Goal: Ask a question: Seek information or help from site administrators or community

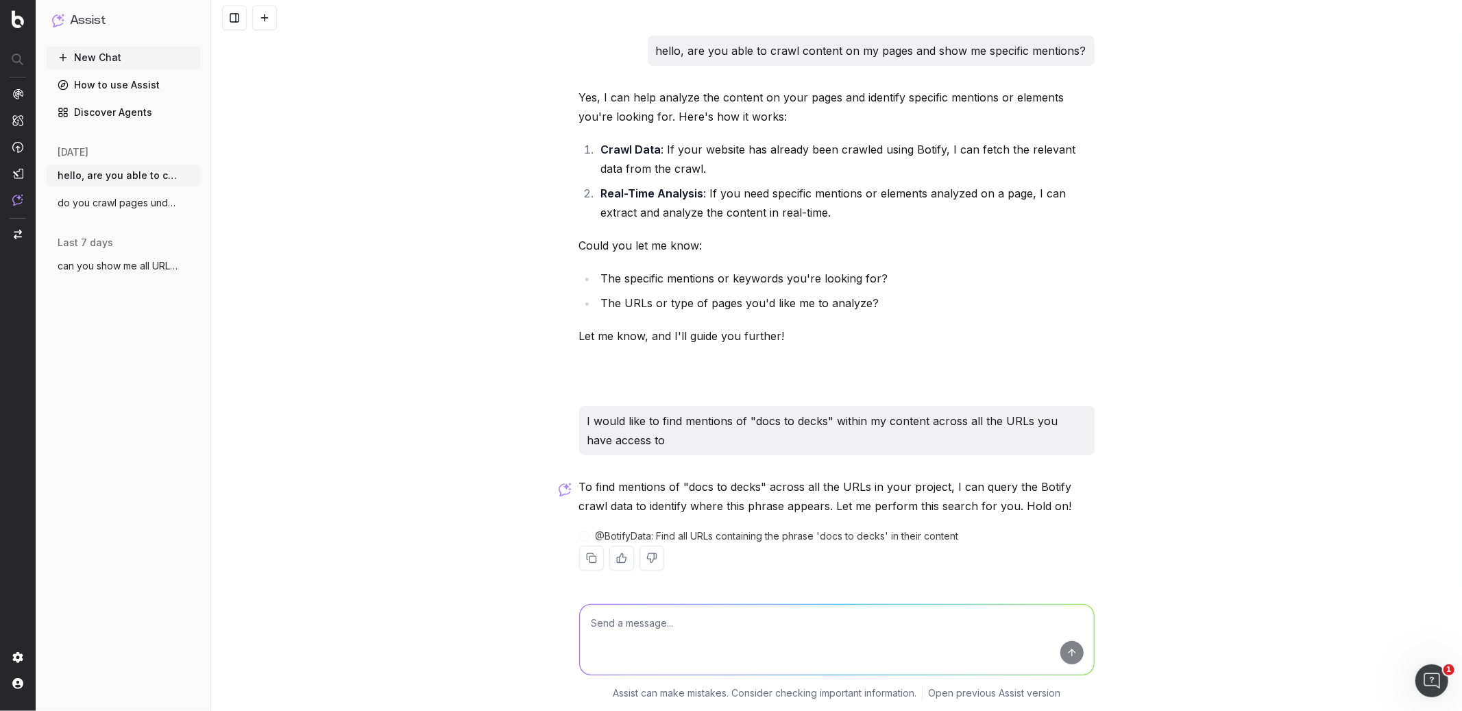
drag, startPoint x: 809, startPoint y: 403, endPoint x: 786, endPoint y: 404, distance: 22.7
click at [808, 529] on span "@ BotifyData : Find all URLs containing the phrase 'docs to decks' in their con…" at bounding box center [777, 536] width 363 height 14
drag, startPoint x: 786, startPoint y: 404, endPoint x: 781, endPoint y: 399, distance: 7.3
click at [786, 529] on span "@ BotifyData : Find all URLs containing the phrase 'docs to decks' in their con…" at bounding box center [777, 536] width 363 height 14
click at [701, 638] on textarea at bounding box center [837, 640] width 514 height 70
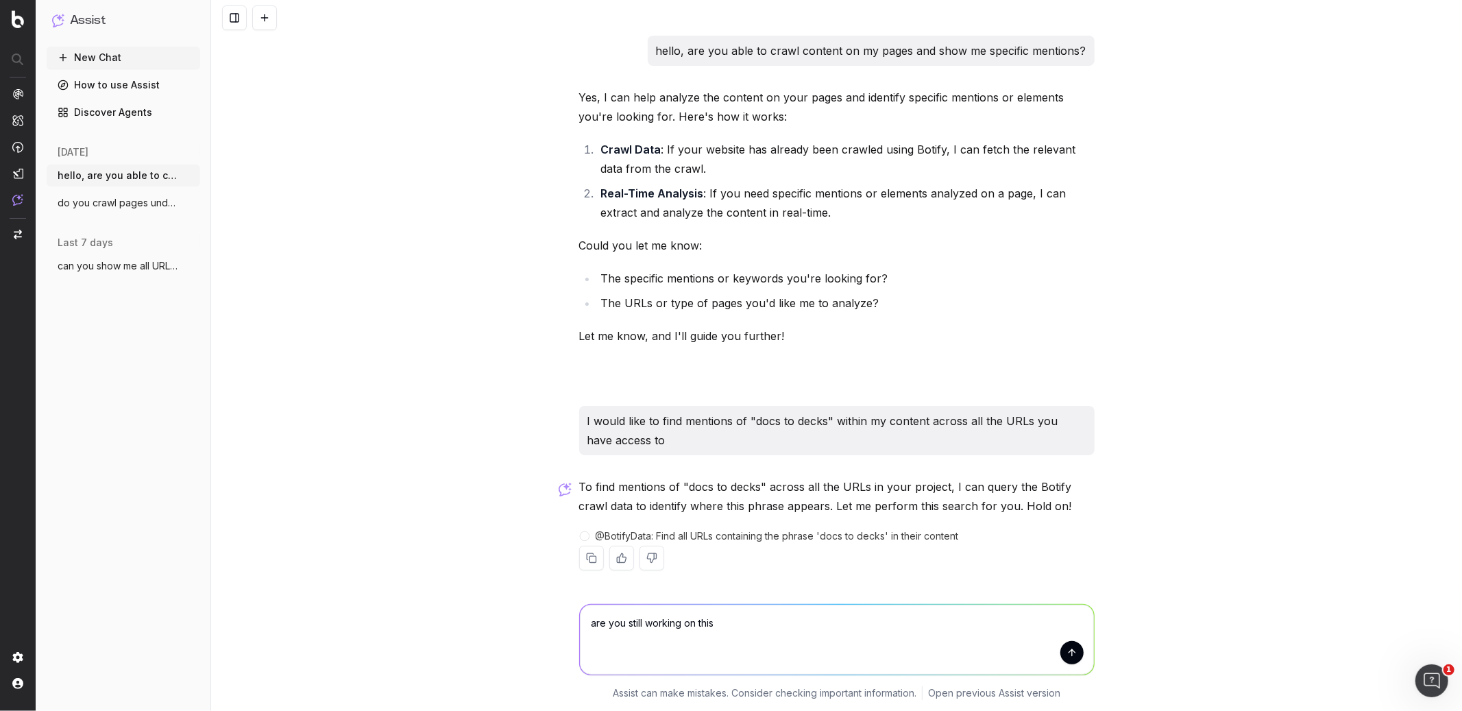
type textarea "are you still working on this?"
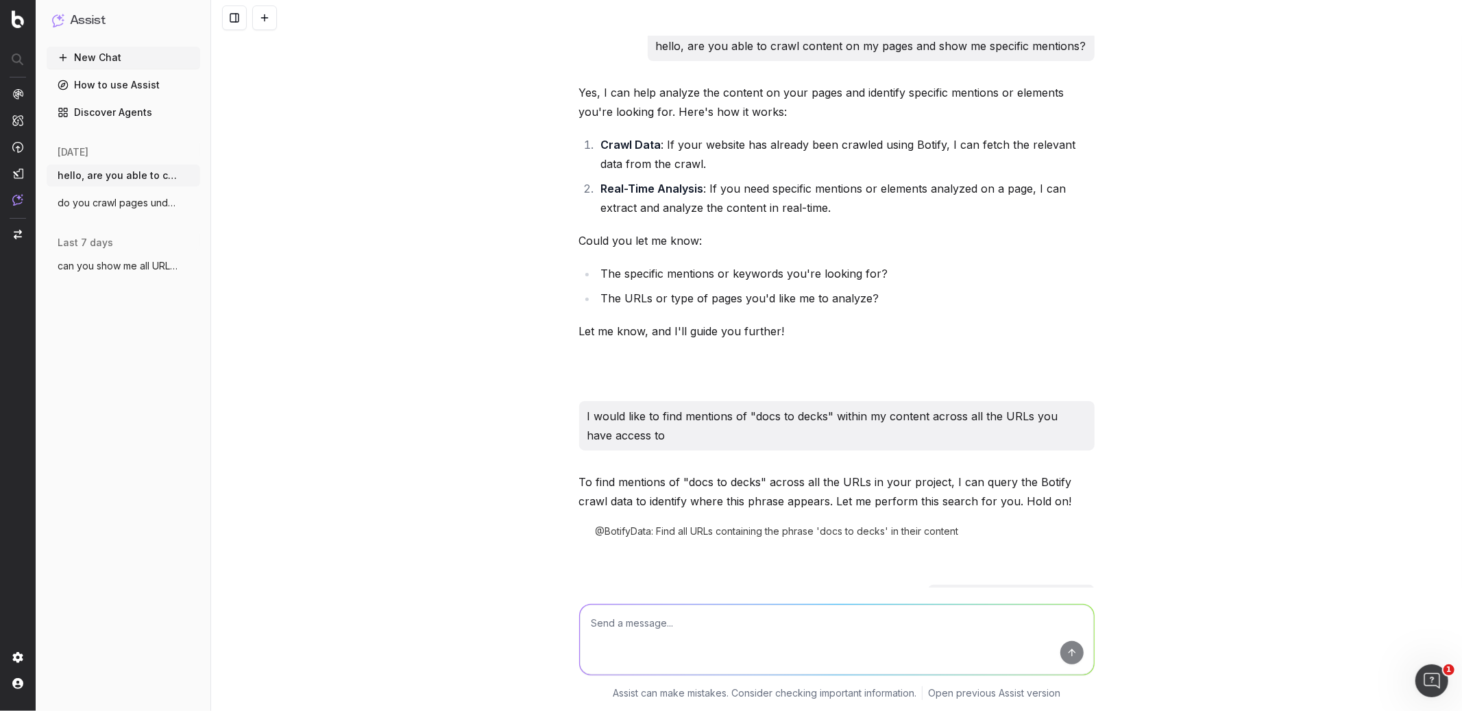
scroll to position [83, 0]
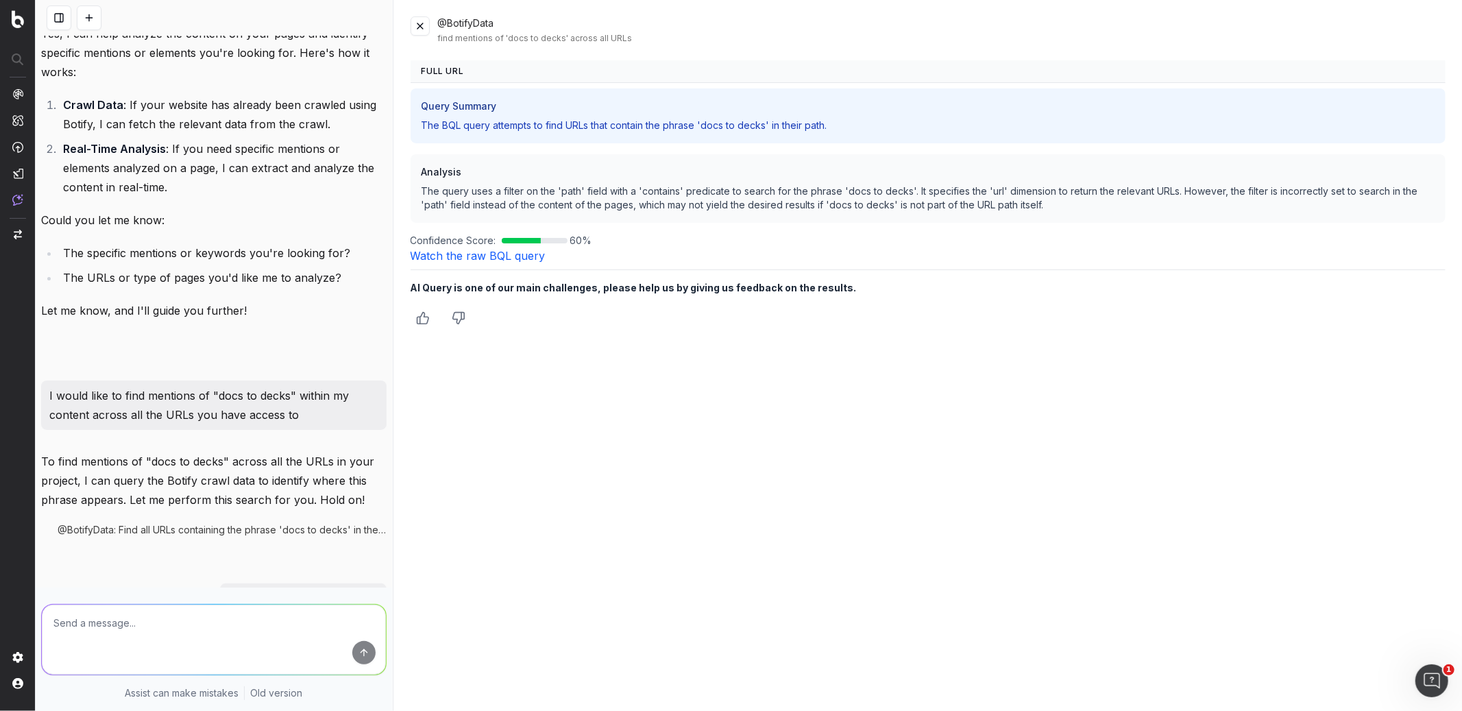
click at [260, 631] on textarea at bounding box center [214, 640] width 344 height 70
type textarea "let's check the URL in real time"
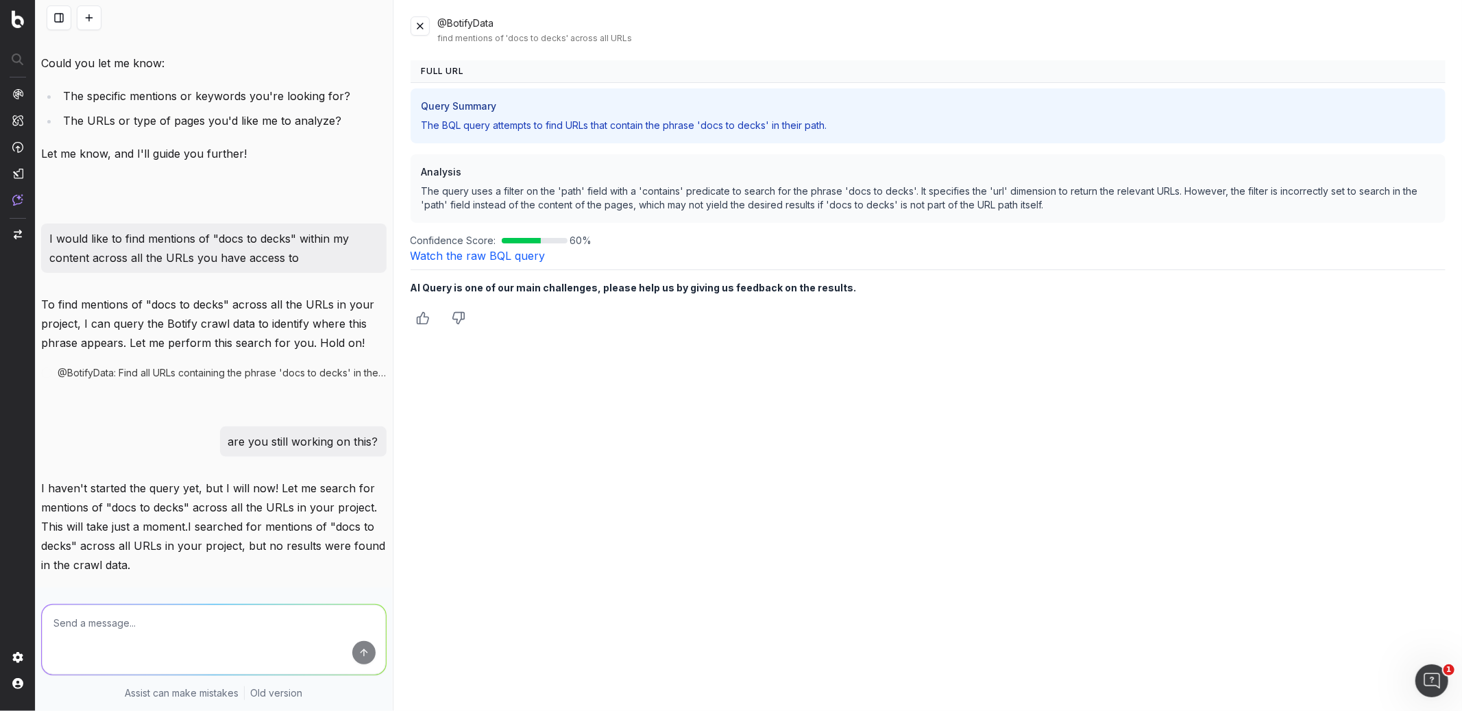
click at [149, 627] on textarea at bounding box center [214, 640] width 344 height 70
type textarea "can you check all URL that include /docs/ ?"
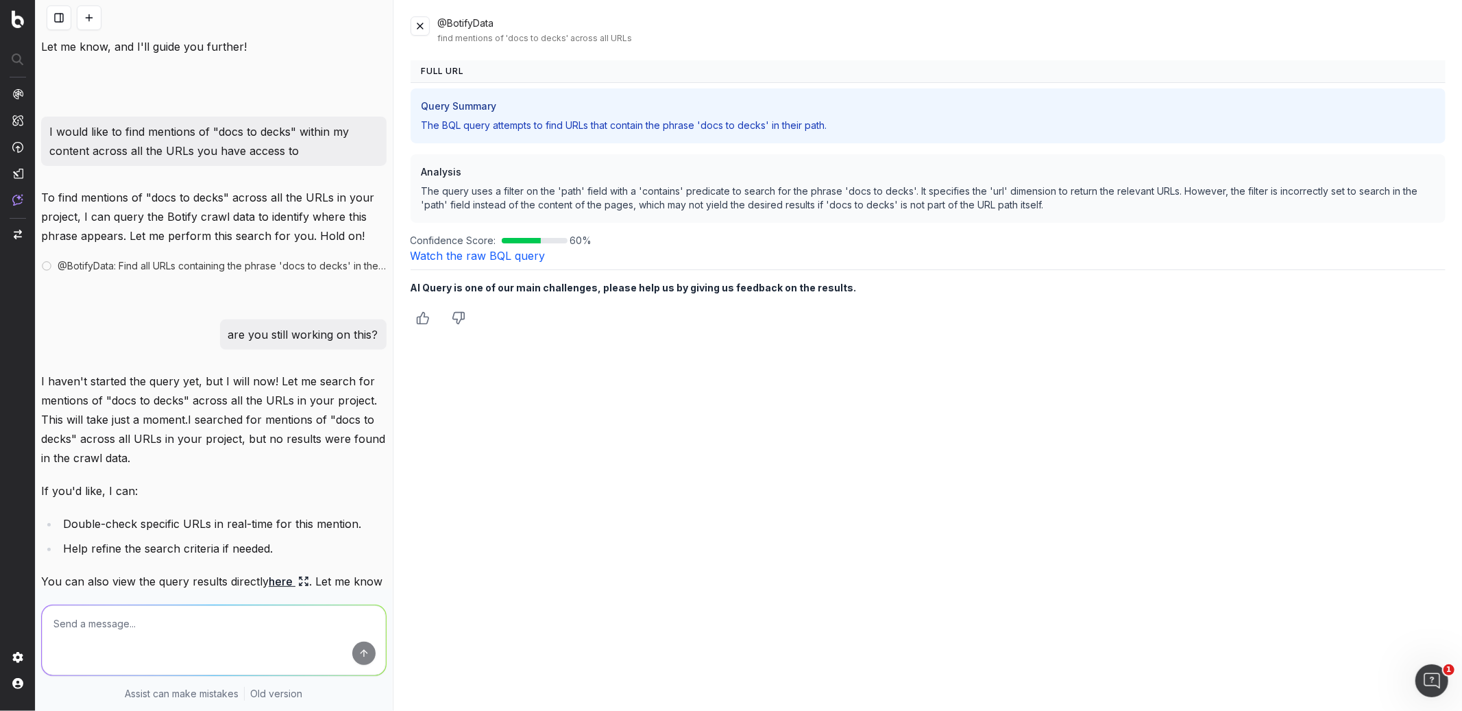
scroll to position [463, 0]
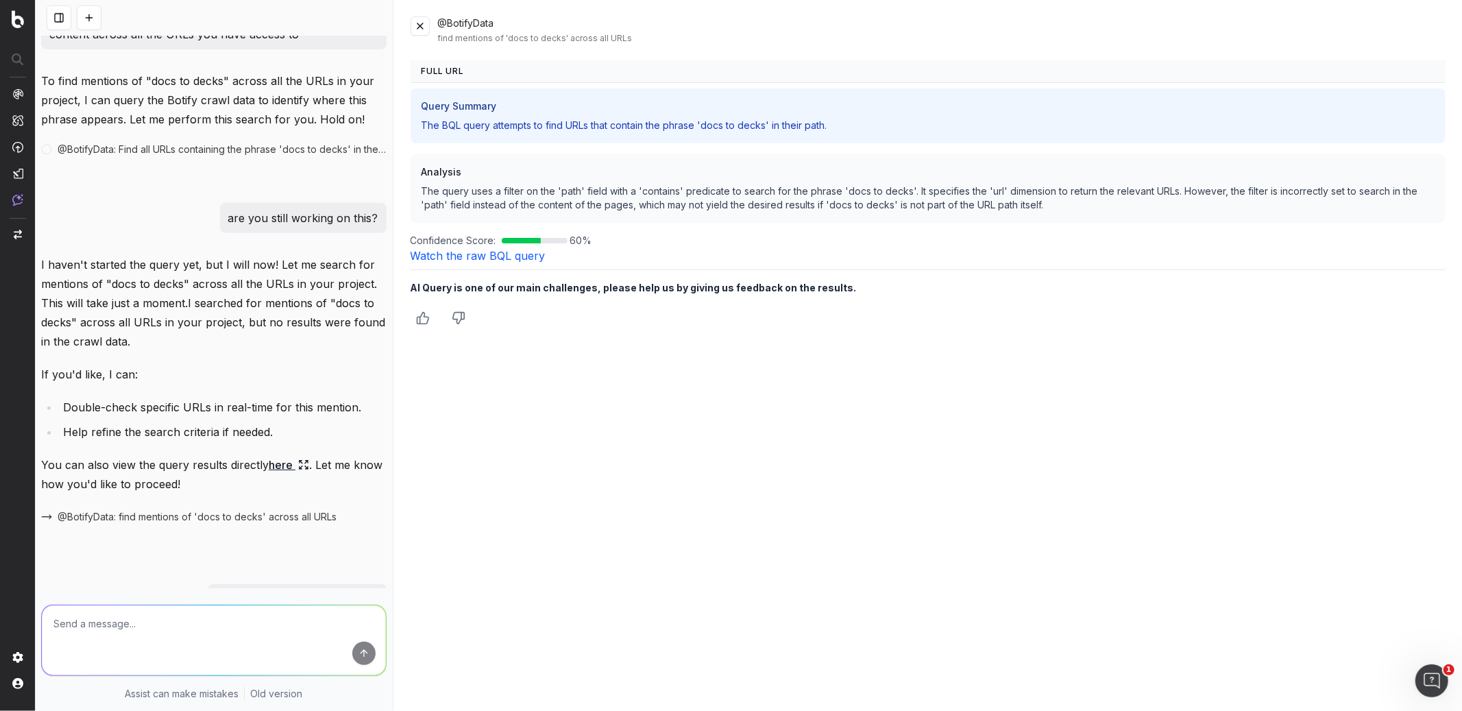
click at [212, 625] on textarea at bounding box center [214, 640] width 344 height 70
type textarea "please fetch the data from the crawl"
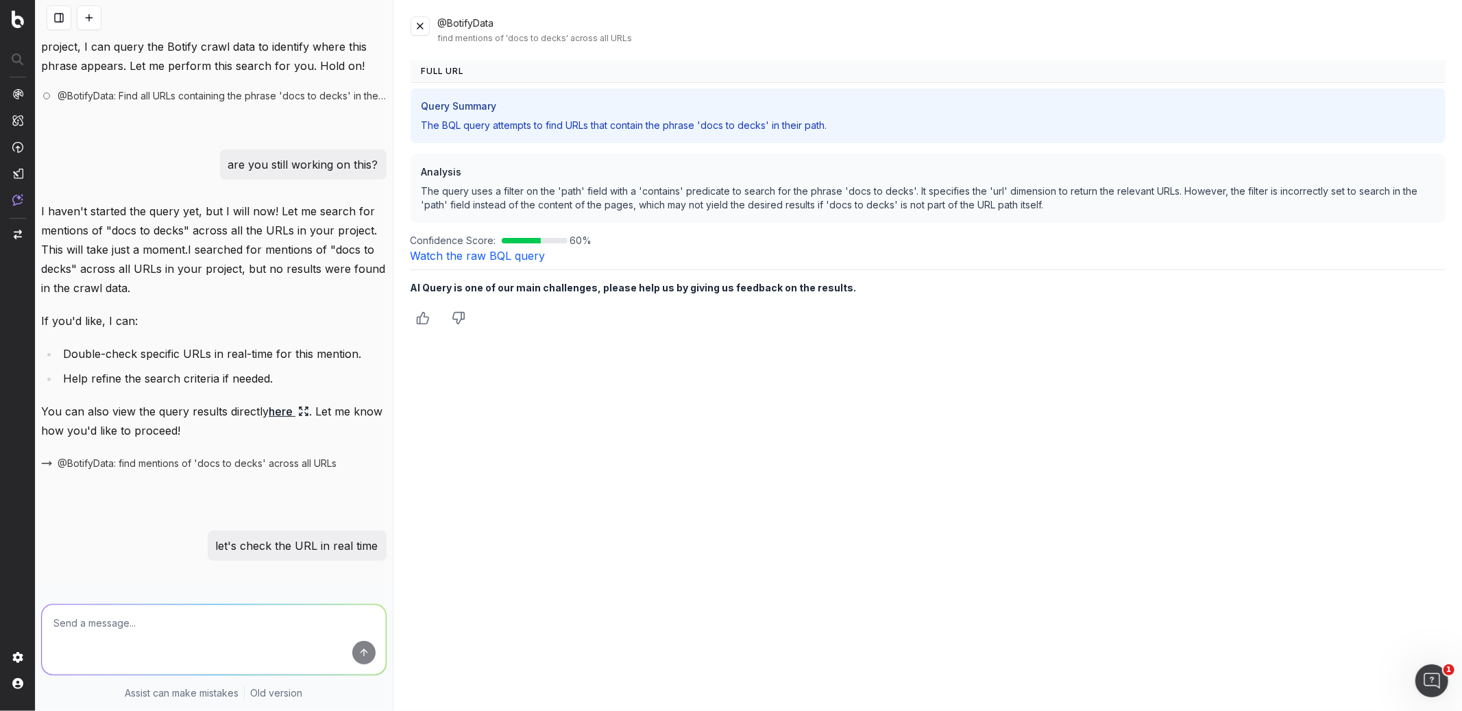
scroll to position [638, 0]
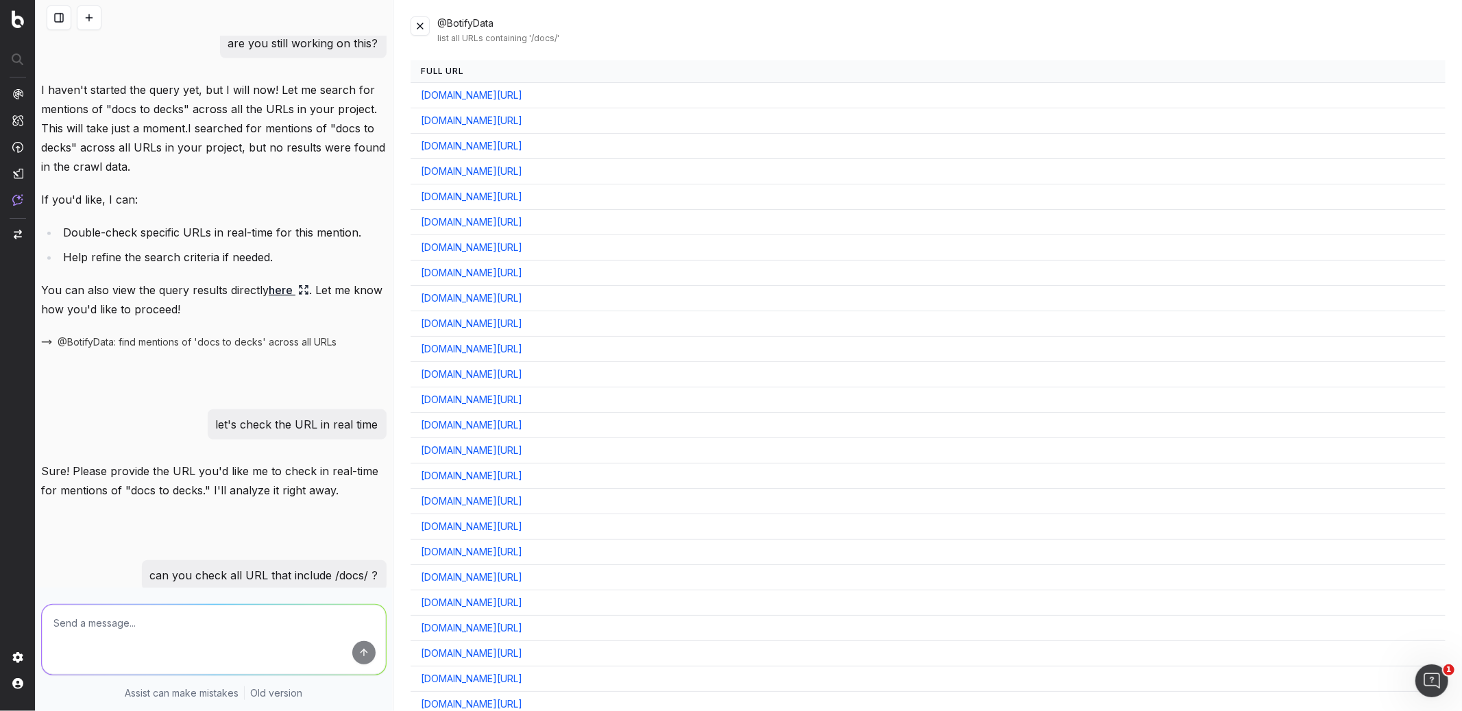
click at [172, 629] on textarea at bounding box center [214, 640] width 344 height 70
type textarea "yes please"
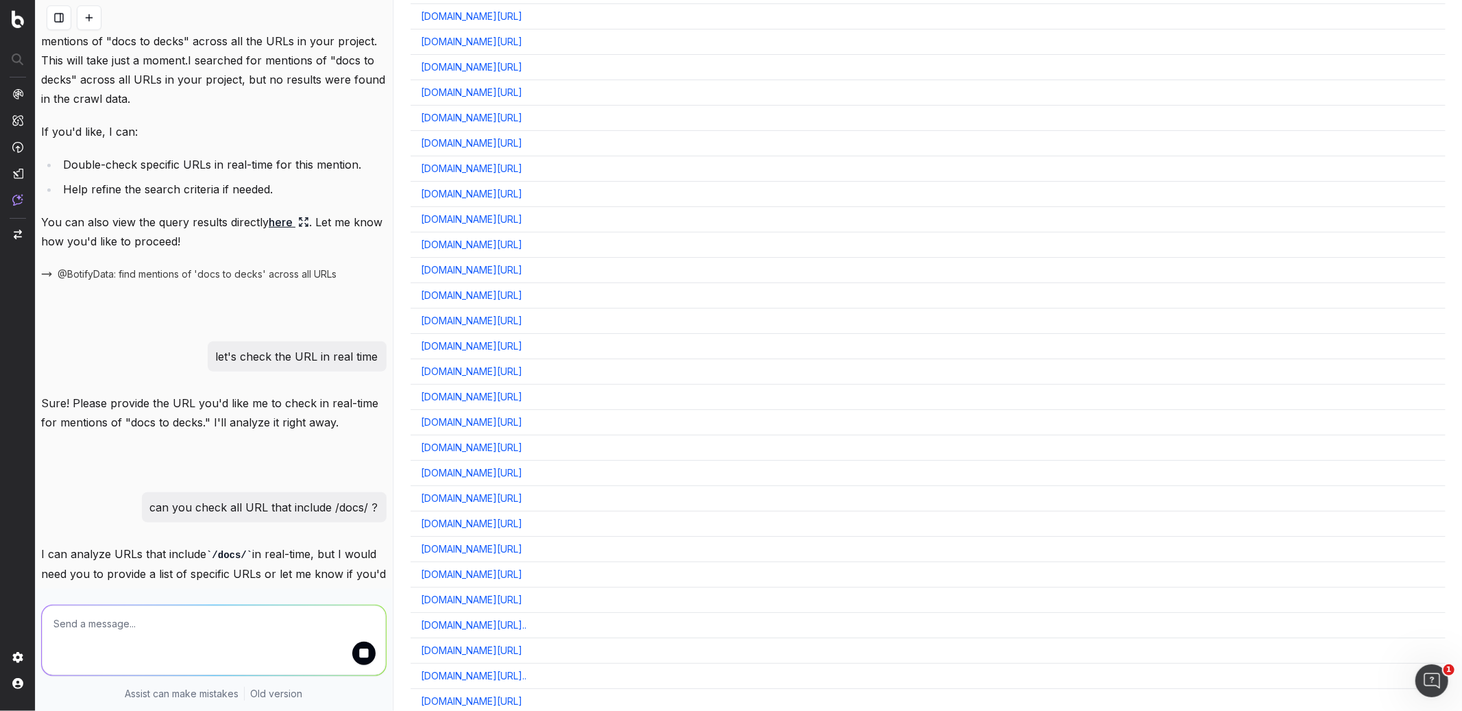
scroll to position [737, 0]
